Goal: Information Seeking & Learning: Understand process/instructions

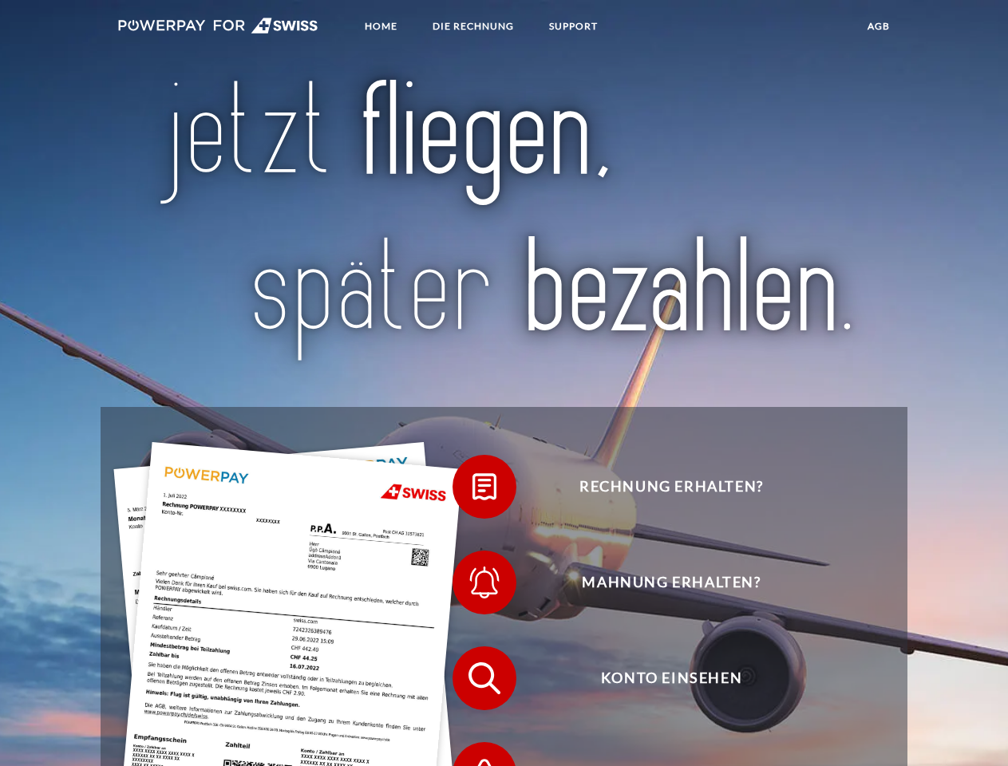
click at [218, 28] on img at bounding box center [218, 26] width 200 height 16
click at [473, 491] on span at bounding box center [461, 487] width 80 height 80
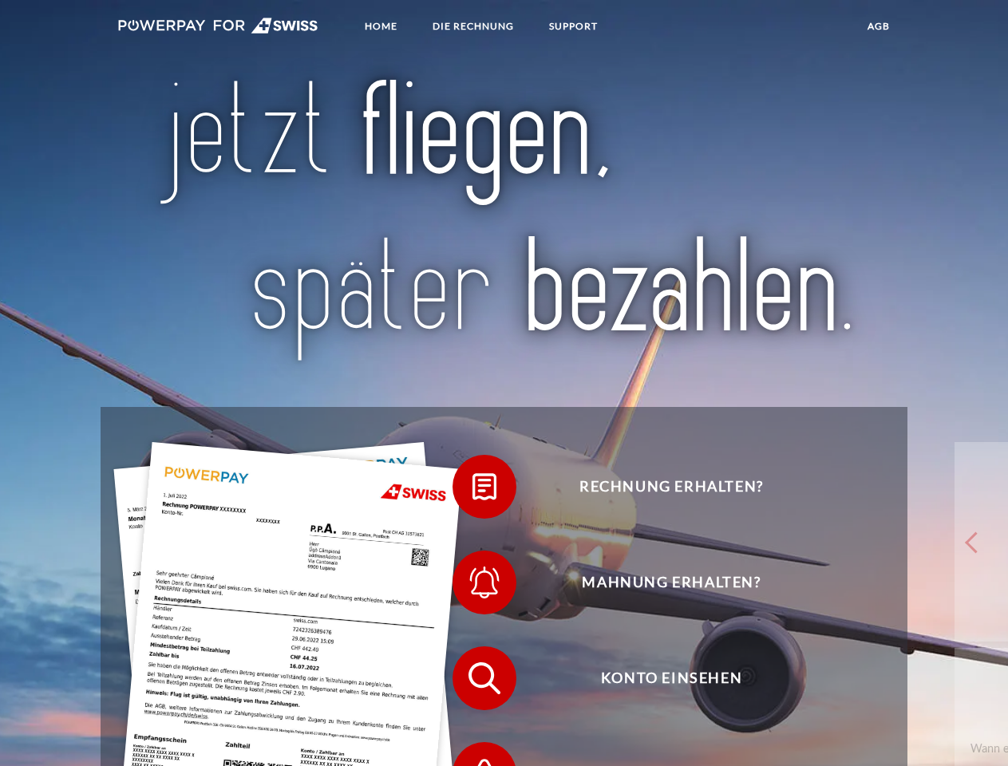
click at [473, 587] on span at bounding box center [461, 583] width 80 height 80
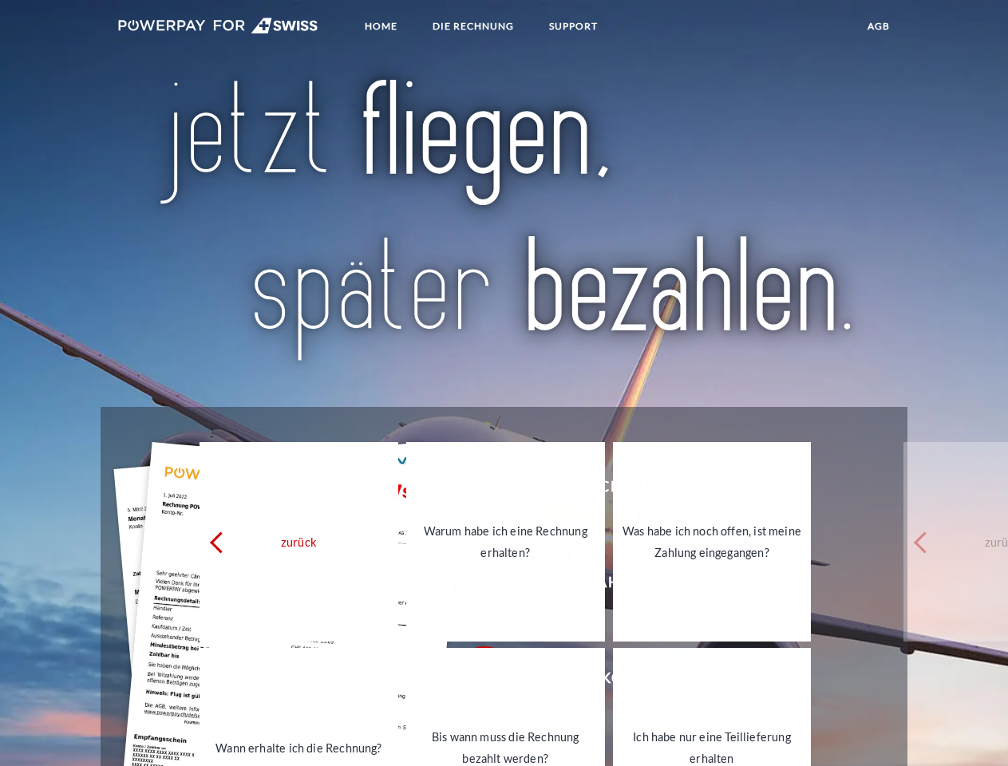
click at [473, 683] on link "Bis wann muss die Rechnung bezahlt werden?" at bounding box center [505, 748] width 199 height 200
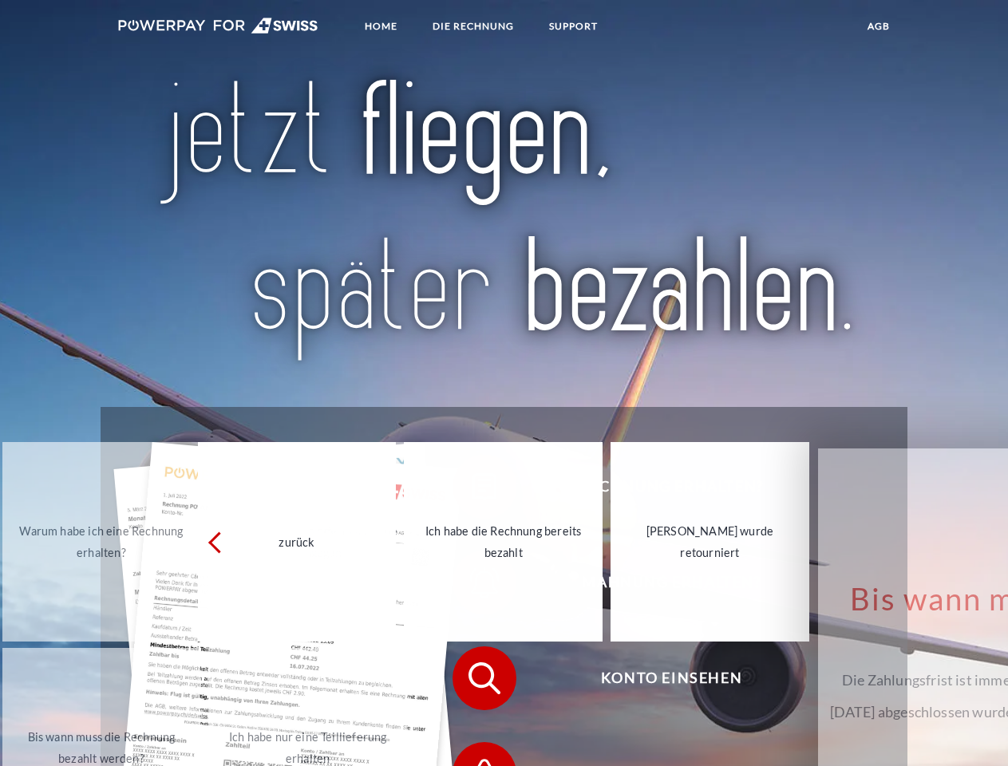
click at [473, 752] on span at bounding box center [461, 775] width 80 height 80
